Goal: Task Accomplishment & Management: Complete application form

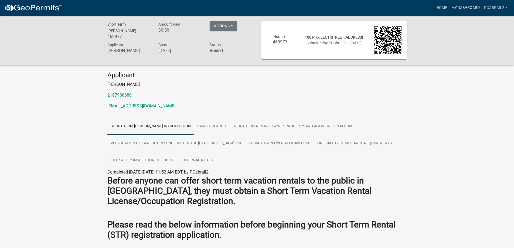
click at [469, 7] on link "My Dashboard" at bounding box center [465, 8] width 33 height 10
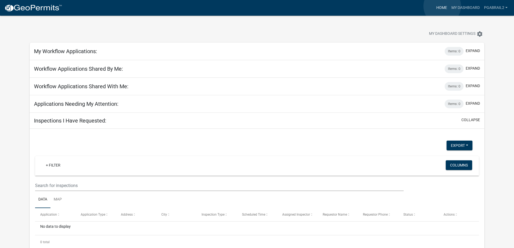
click at [442, 6] on link "Home" at bounding box center [441, 8] width 15 height 10
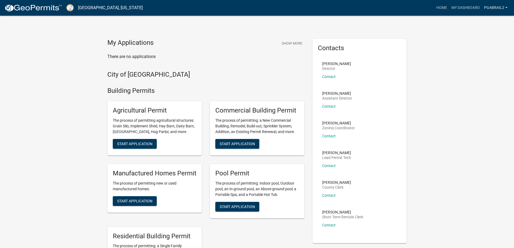
click at [497, 7] on link "PGabrail2" at bounding box center [496, 8] width 28 height 10
click at [482, 23] on link "Account" at bounding box center [487, 22] width 43 height 13
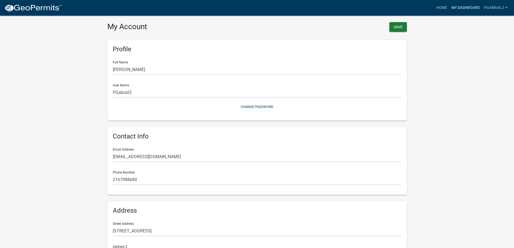
click at [476, 9] on link "My Dashboard" at bounding box center [465, 8] width 33 height 10
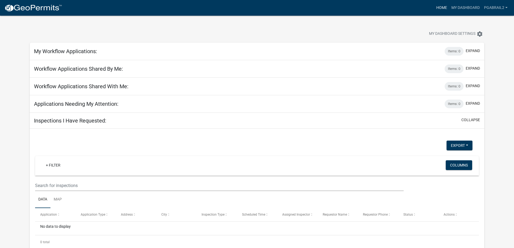
click at [444, 8] on link "Home" at bounding box center [441, 8] width 15 height 10
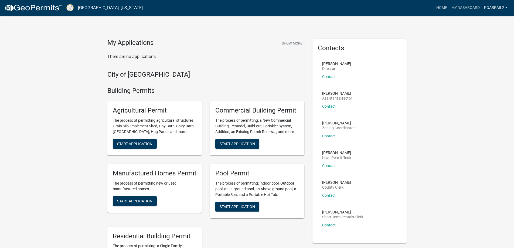
click at [492, 6] on link "PGabrail2" at bounding box center [496, 8] width 28 height 10
click at [478, 20] on link "Account" at bounding box center [487, 22] width 43 height 13
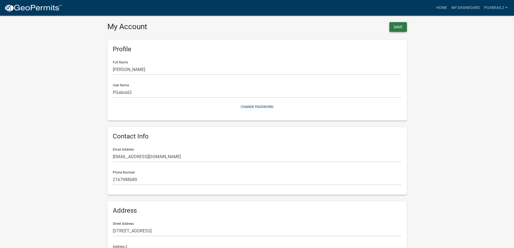
click at [396, 28] on button "Save" at bounding box center [398, 27] width 18 height 10
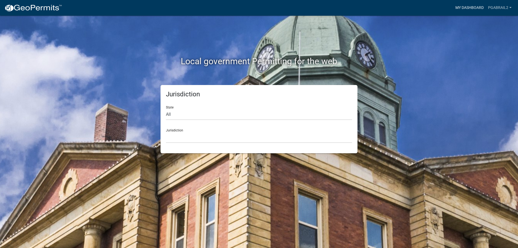
click at [467, 7] on link "My Dashboard" at bounding box center [469, 8] width 33 height 10
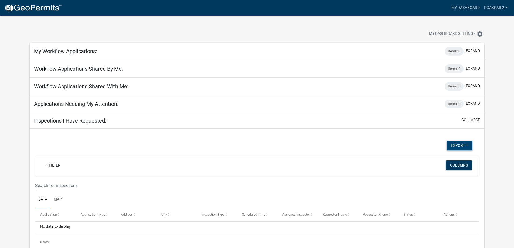
click at [465, 144] on button "Export" at bounding box center [459, 145] width 26 height 10
click at [491, 143] on app-user-applications "more_horiz My Dashboard PGabrail2 Account Logout My Dashboard Settings settings…" at bounding box center [257, 138] width 514 height 244
click at [472, 51] on button "expand" at bounding box center [472, 51] width 14 height 6
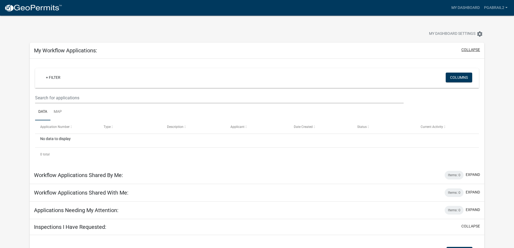
click at [472, 51] on button "collapse" at bounding box center [470, 50] width 19 height 6
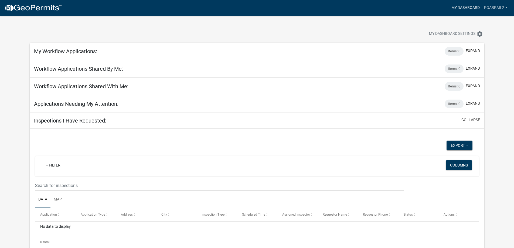
click at [468, 6] on link "My Dashboard" at bounding box center [465, 8] width 33 height 10
click at [37, 6] on img at bounding box center [33, 8] width 58 height 8
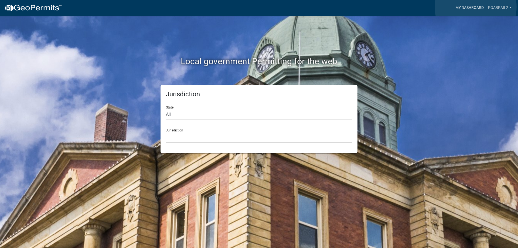
click at [475, 7] on link "My Dashboard" at bounding box center [469, 8] width 33 height 10
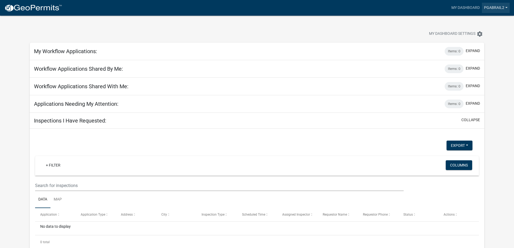
click at [488, 5] on link "PGabrail2" at bounding box center [496, 8] width 28 height 10
click at [434, 16] on div "My Dashboard Settings settings" at bounding box center [257, 28] width 462 height 25
click at [455, 35] on span "My Dashboard Settings" at bounding box center [452, 34] width 46 height 6
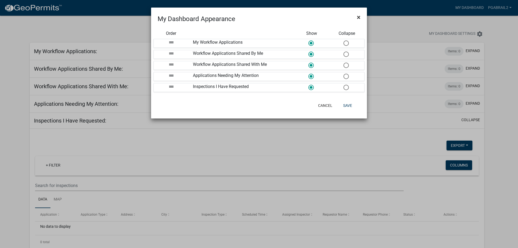
click at [359, 16] on span "×" at bounding box center [359, 17] width 4 height 8
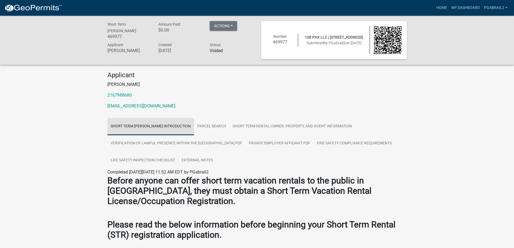
click at [169, 126] on link "Short Term Rental Registration Introduction" at bounding box center [150, 126] width 87 height 17
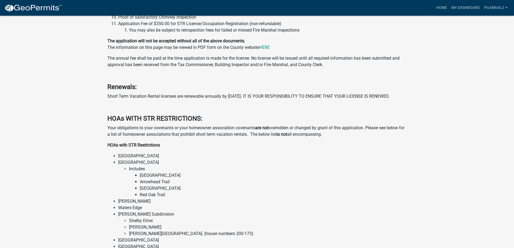
scroll to position [236, 0]
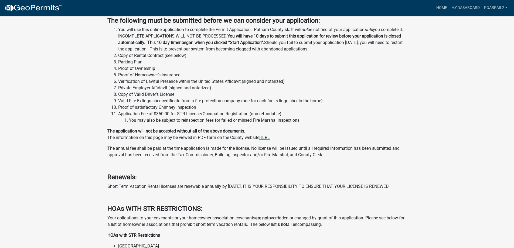
click at [265, 138] on link "HERE" at bounding box center [264, 137] width 11 height 5
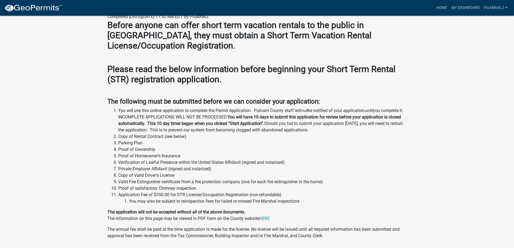
scroll to position [47, 0]
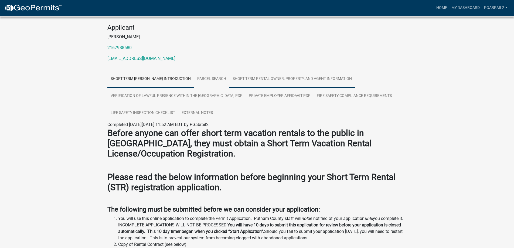
click at [273, 80] on link "Short Term Rental Owner, Property, and Agent Information" at bounding box center [292, 78] width 126 height 17
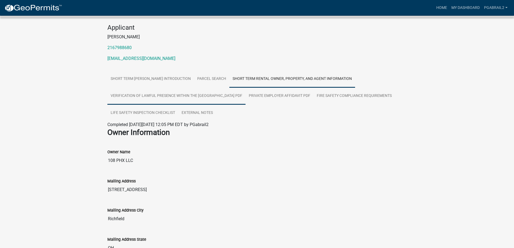
click at [170, 93] on link "Verification of Lawful Presence within the United States PDF" at bounding box center [176, 95] width 138 height 17
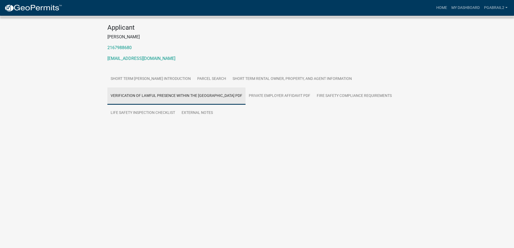
scroll to position [16, 0]
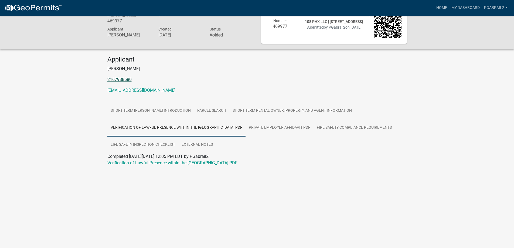
click at [114, 80] on link "2167988680" at bounding box center [119, 79] width 24 height 5
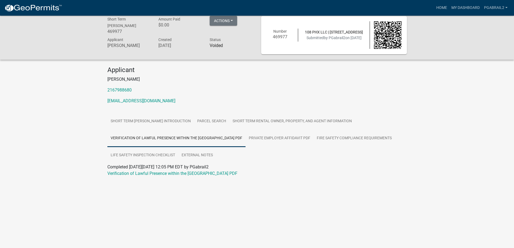
scroll to position [0, 0]
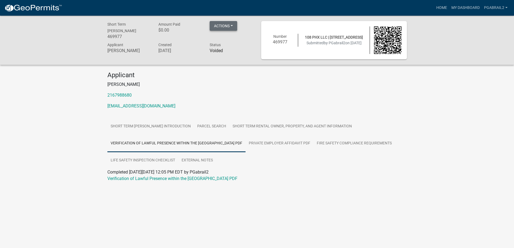
click at [232, 23] on button "Actions" at bounding box center [224, 26] width 28 height 10
click at [253, 23] on div "Actions Printer Friendly" at bounding box center [230, 31] width 51 height 20
click at [250, 141] on link "Private Employer Affidavit PDF" at bounding box center [279, 143] width 68 height 17
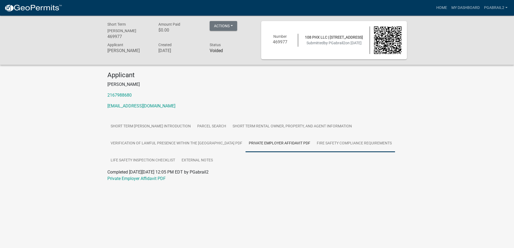
click at [325, 140] on link "Fire Safety Compliance Requirements" at bounding box center [353, 143] width 81 height 17
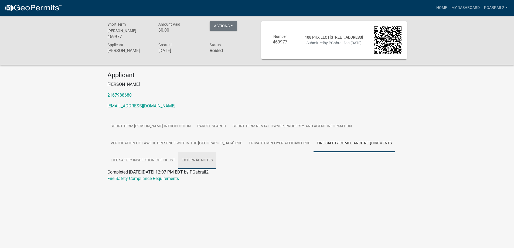
click at [203, 161] on link "External Notes" at bounding box center [197, 160] width 38 height 17
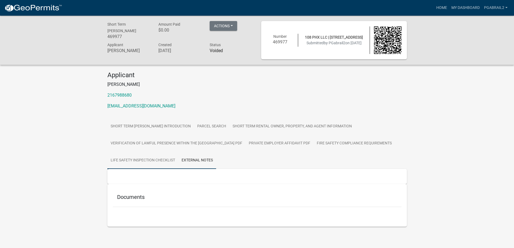
click at [163, 161] on link "Life Safety Inspection Checklist" at bounding box center [142, 160] width 71 height 17
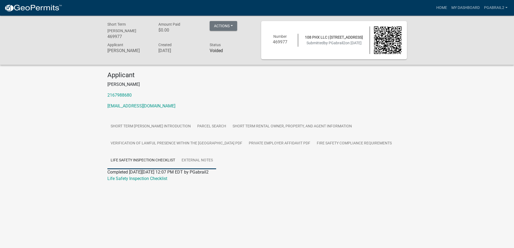
click at [202, 162] on link "External Notes" at bounding box center [197, 160] width 38 height 17
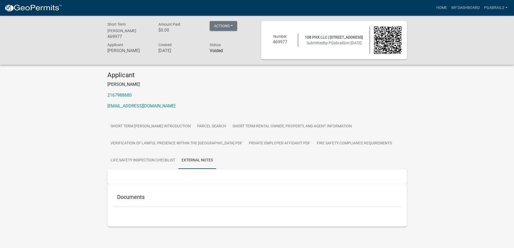
click at [129, 198] on h5 "Documents" at bounding box center [257, 197] width 280 height 6
click at [187, 196] on h5 "Documents" at bounding box center [257, 197] width 280 height 6
click at [132, 125] on link "Short Term Rental Registration Introduction" at bounding box center [150, 126] width 87 height 17
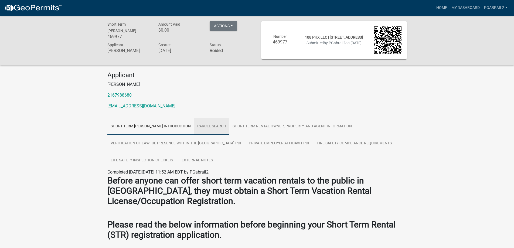
click at [225, 126] on link "Parcel search" at bounding box center [211, 126] width 35 height 17
click at [277, 125] on link "Short Term Rental Owner, Property, and Agent Information" at bounding box center [292, 126] width 126 height 17
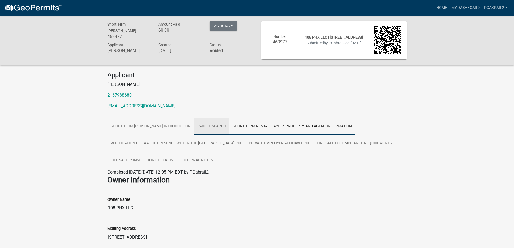
click at [223, 128] on link "Parcel search" at bounding box center [211, 126] width 35 height 17
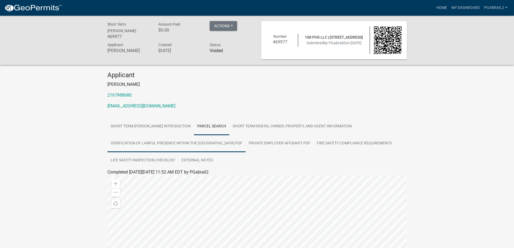
click at [173, 143] on link "Verification of Lawful Presence within the United States PDF" at bounding box center [176, 143] width 138 height 17
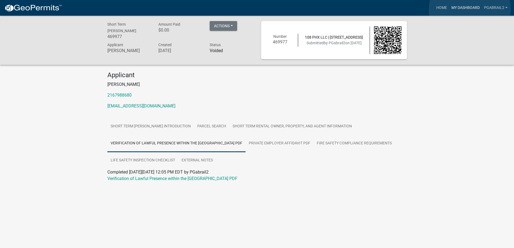
click at [469, 9] on link "My Dashboard" at bounding box center [465, 8] width 33 height 10
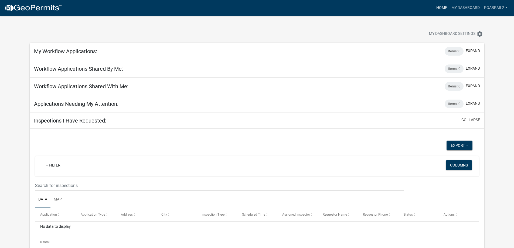
click at [438, 8] on link "Home" at bounding box center [441, 8] width 15 height 10
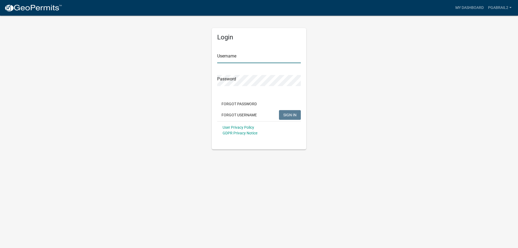
type input "PGabrail2"
click at [290, 115] on span "SIGN IN" at bounding box center [289, 114] width 13 height 4
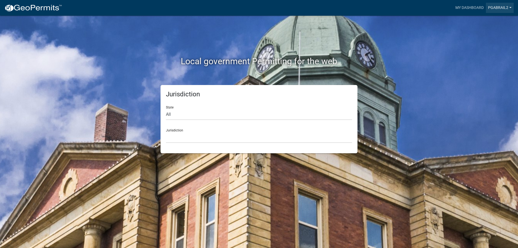
click at [497, 6] on link "PGabrail2" at bounding box center [500, 8] width 28 height 10
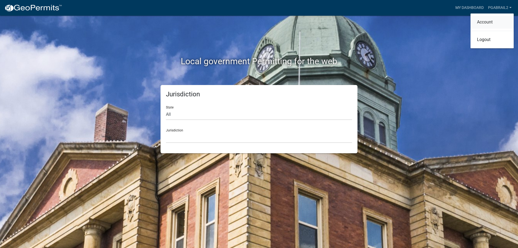
click at [486, 21] on link "Account" at bounding box center [491, 22] width 43 height 13
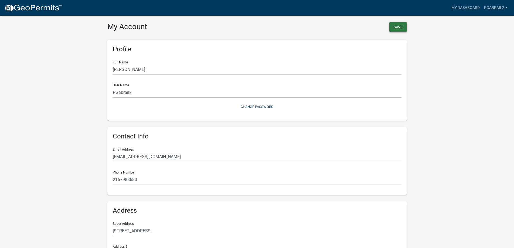
click at [396, 28] on button "Save" at bounding box center [398, 27] width 18 height 10
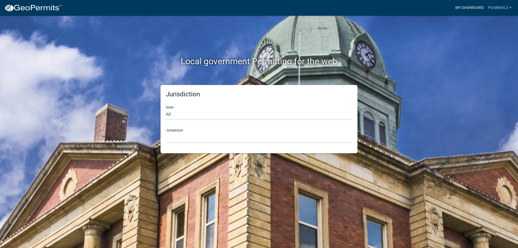
click at [472, 8] on link "My Dashboard" at bounding box center [469, 8] width 33 height 10
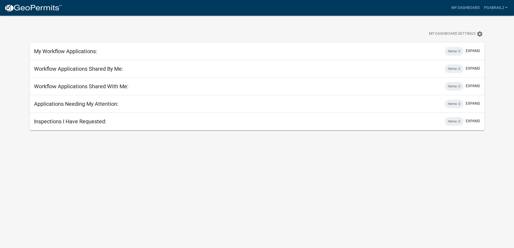
click at [37, 6] on img at bounding box center [33, 8] width 58 height 8
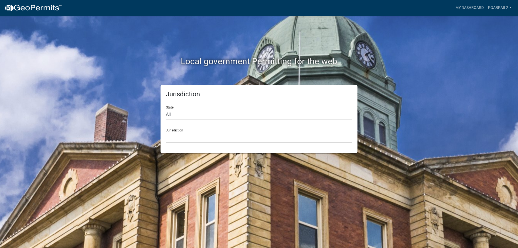
click at [187, 113] on select "All Colorado Georgia Indiana Iowa Kansas Minnesota Ohio South Carolina Wisconsin" at bounding box center [259, 114] width 186 height 11
select select "Georgia"
click at [166, 109] on select "All Colorado Georgia Indiana Iowa Kansas Minnesota Ohio South Carolina Wisconsin" at bounding box center [259, 114] width 186 height 11
click at [185, 135] on select "Carroll County, Georgia Cook County, Georgia Crawford County, Georgia Gilmer Co…" at bounding box center [259, 137] width 186 height 11
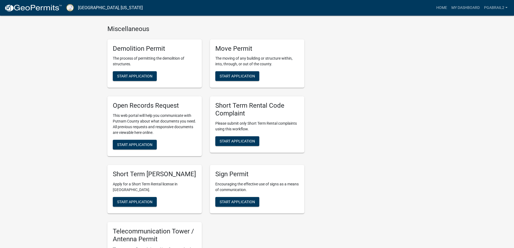
scroll to position [431, 0]
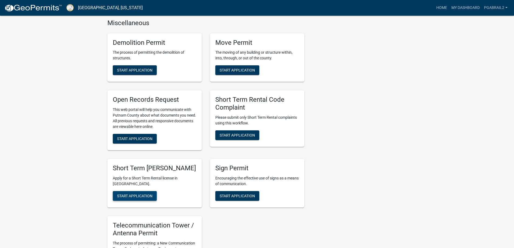
click at [148, 198] on span "Start Application" at bounding box center [134, 196] width 35 height 4
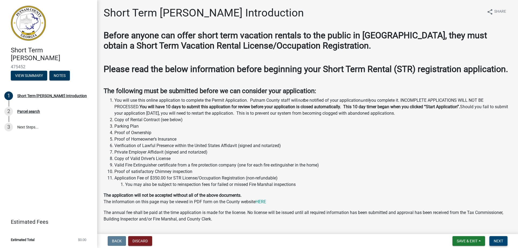
click at [497, 238] on button "Next" at bounding box center [498, 241] width 18 height 10
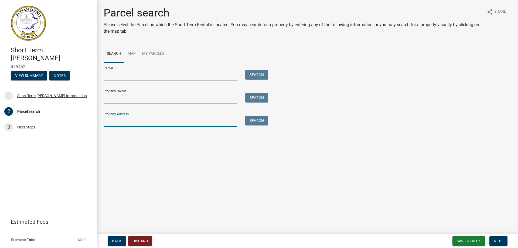
click at [116, 121] on input "Property Address:" at bounding box center [170, 121] width 133 height 11
type input "108 phoenix drive"
click at [253, 123] on button "Search" at bounding box center [256, 121] width 23 height 10
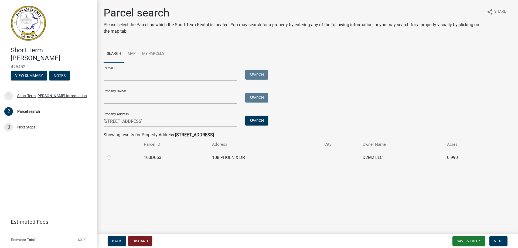
click at [149, 156] on td "103D063" at bounding box center [174, 157] width 68 height 13
click at [107, 158] on td at bounding box center [122, 157] width 37 height 13
click at [113, 154] on label at bounding box center [113, 154] width 0 height 0
click at [113, 158] on input "radio" at bounding box center [115, 156] width 4 height 4
radio input "true"
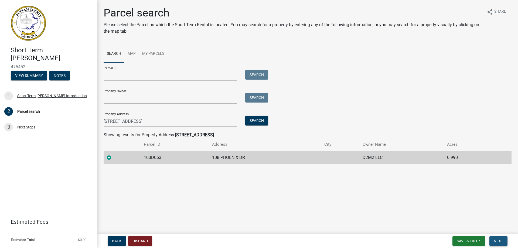
click at [495, 239] on span "Next" at bounding box center [497, 241] width 9 height 4
